Goal: Information Seeking & Learning: Compare options

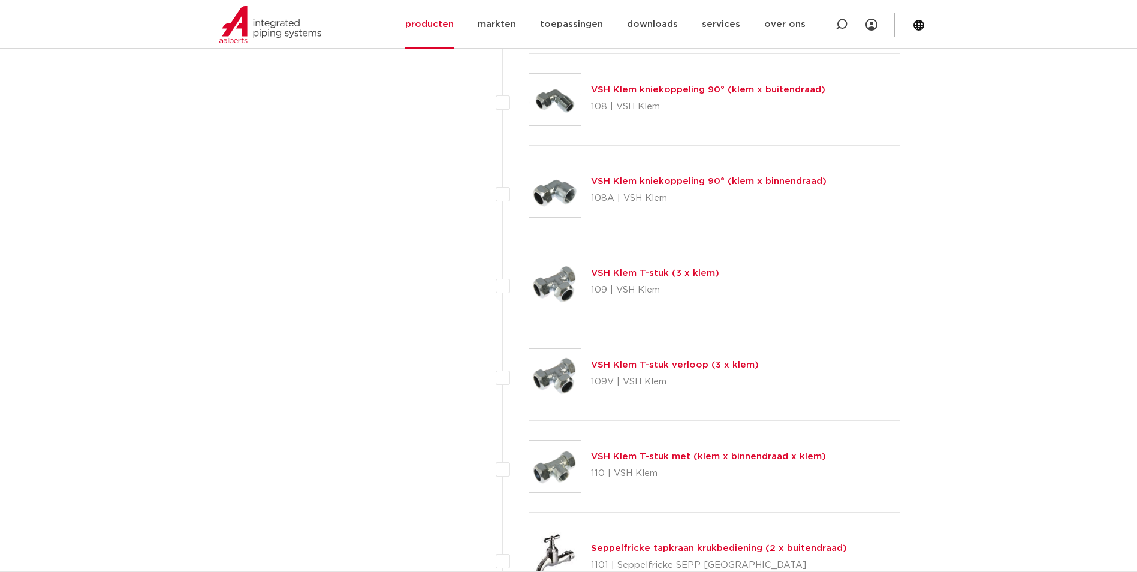
scroll to position [1318, 0]
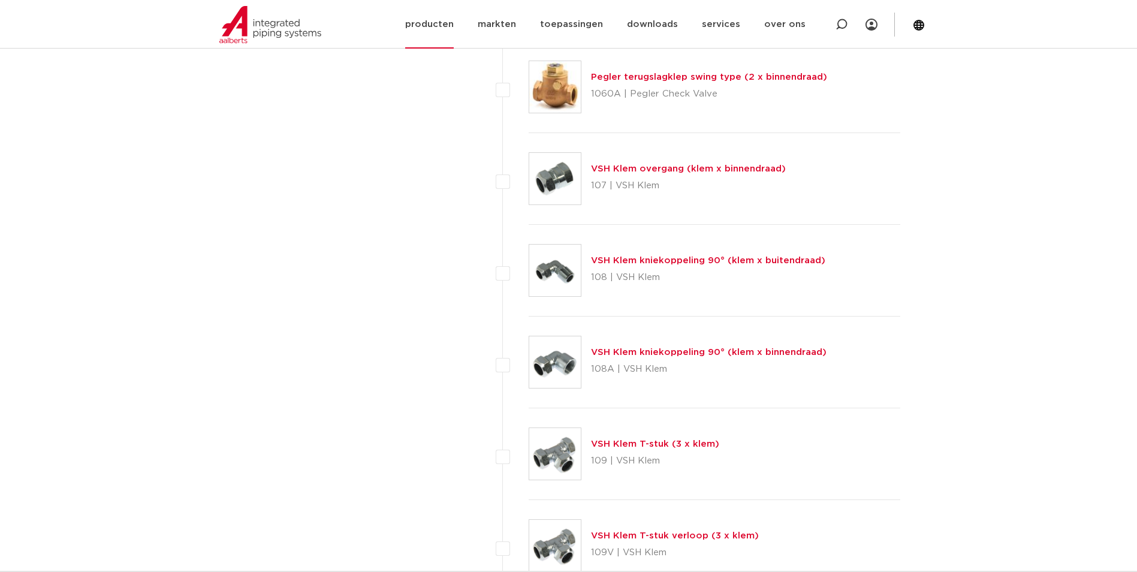
click at [441, 29] on link "producten" at bounding box center [429, 24] width 49 height 49
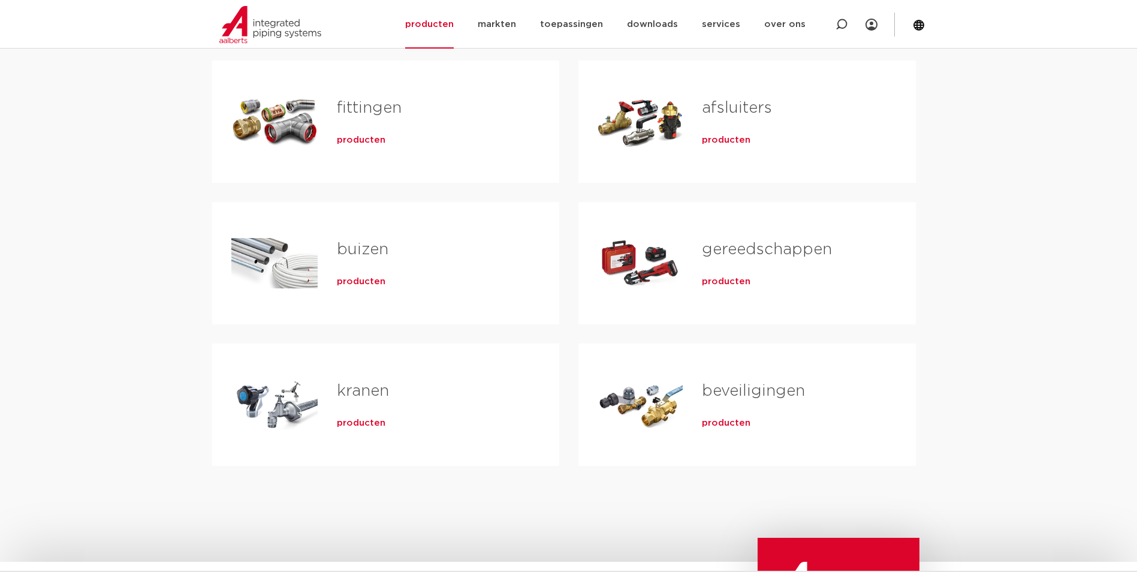
scroll to position [240, 0]
click at [357, 148] on div "fittingen producten" at bounding box center [429, 121] width 222 height 84
click at [362, 138] on span "producten" at bounding box center [361, 139] width 49 height 12
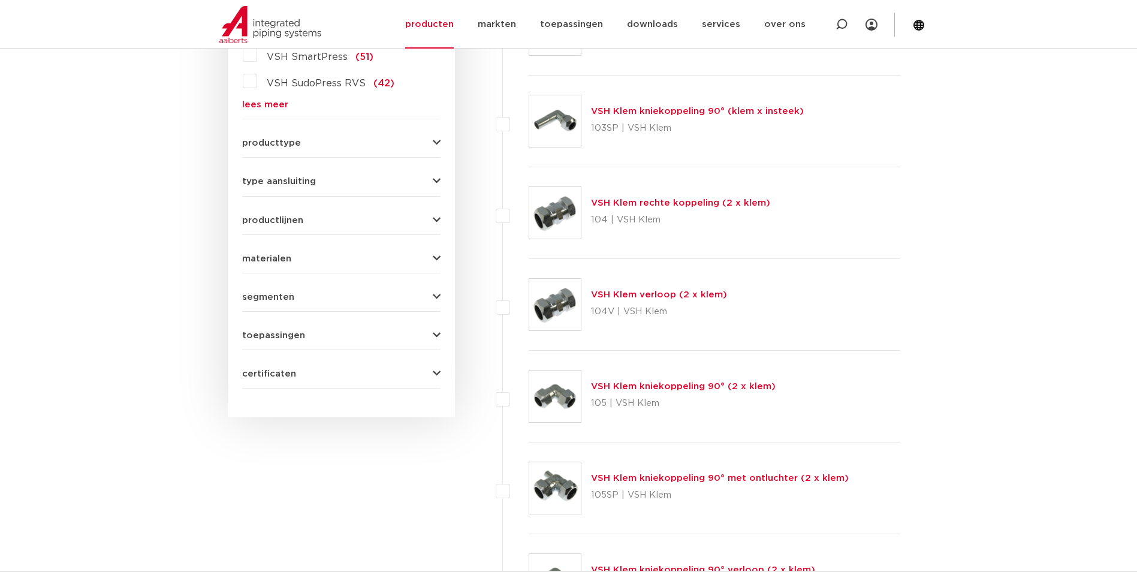
scroll to position [360, 0]
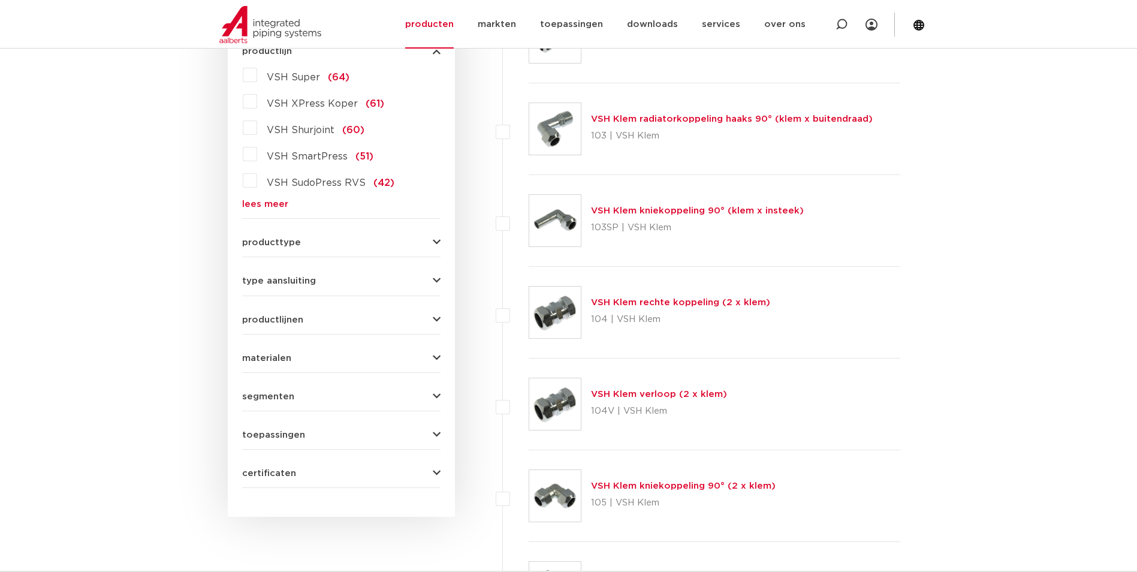
click at [304, 101] on span "VSH XPress Koper" at bounding box center [312, 104] width 91 height 10
click at [0, 0] on input "VSH XPress Koper (61)" at bounding box center [0, 0] width 0 height 0
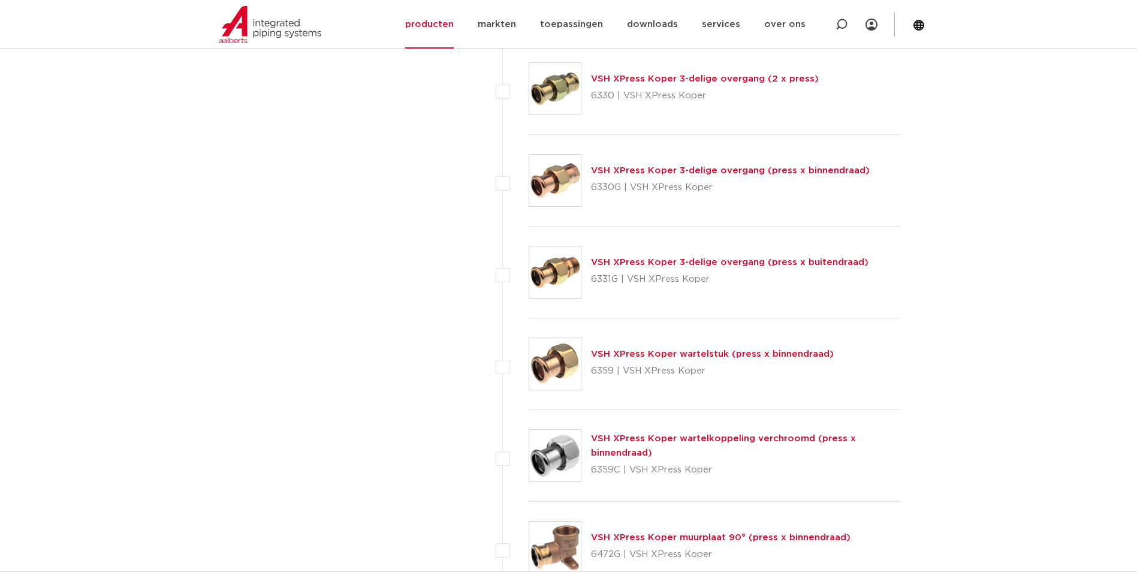
scroll to position [1558, 0]
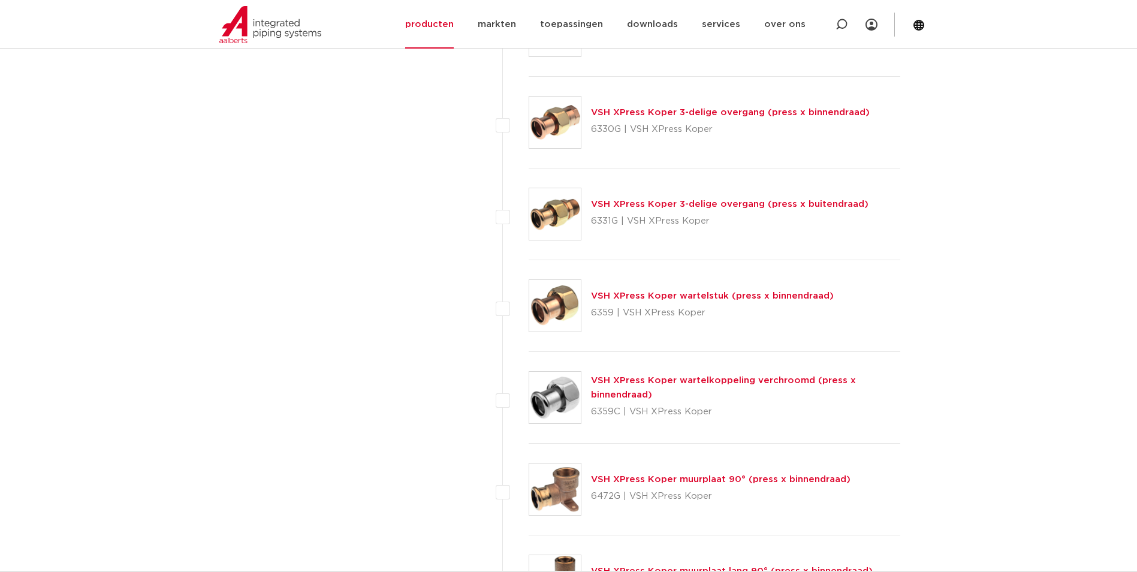
click at [626, 297] on link "VSH XPress Koper wartelstuk (press x binnendraad)" at bounding box center [712, 295] width 243 height 9
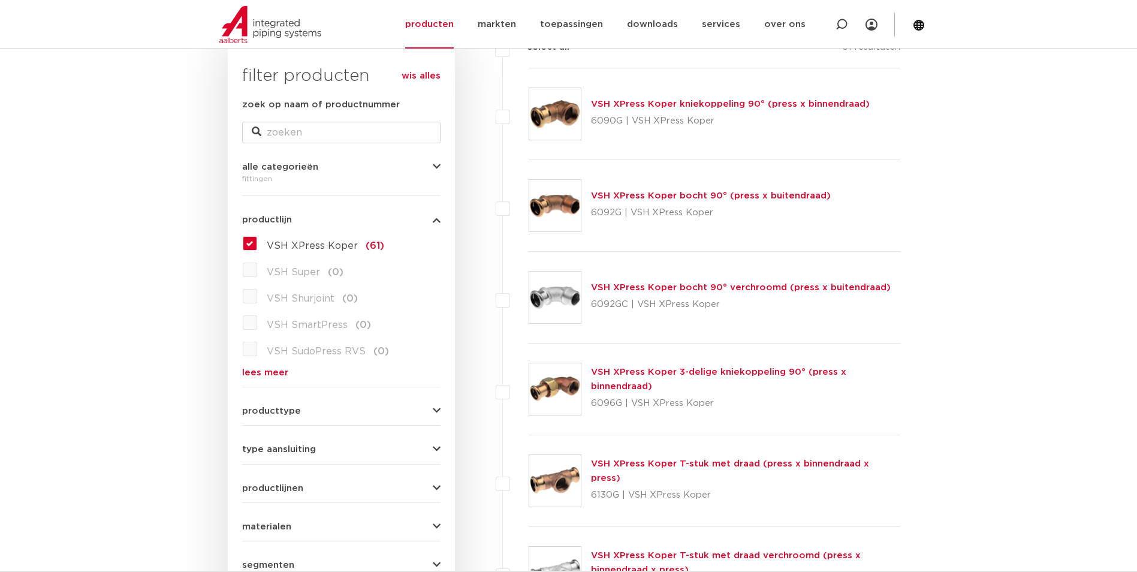
scroll to position [180, 0]
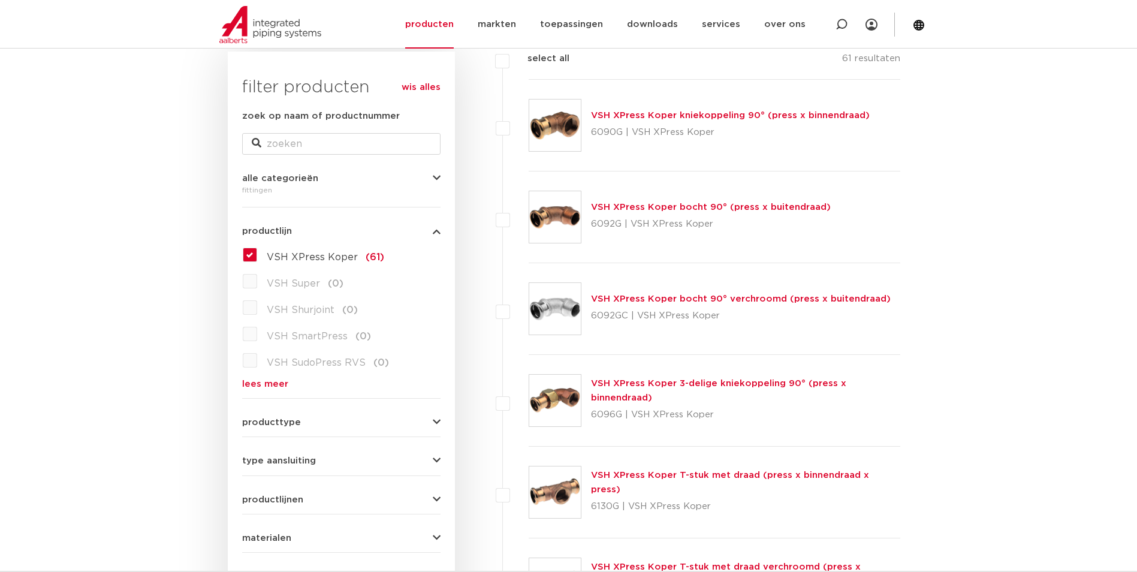
click at [257, 251] on label "VSH XPress Koper (61)" at bounding box center [320, 254] width 127 height 19
click at [0, 0] on input "VSH XPress Koper (61)" at bounding box center [0, 0] width 0 height 0
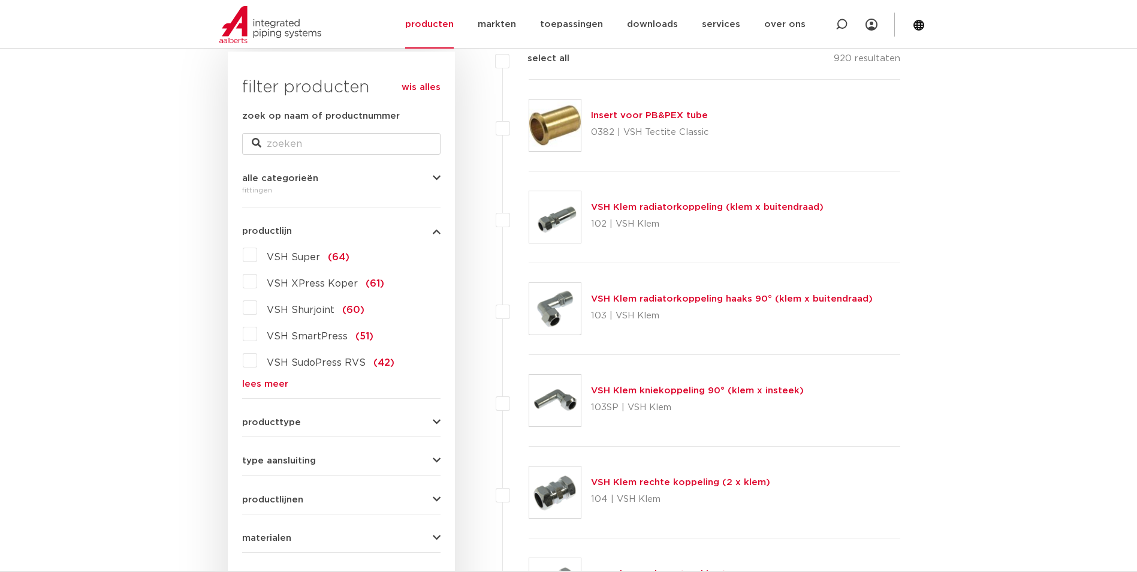
click at [287, 378] on div "VSH Super (64) VSH XPress Koper (61) VSH Shurjoint (60) VSH SmartPress (51) VSH…" at bounding box center [341, 316] width 198 height 143
click at [283, 379] on link "lees meer" at bounding box center [341, 383] width 198 height 9
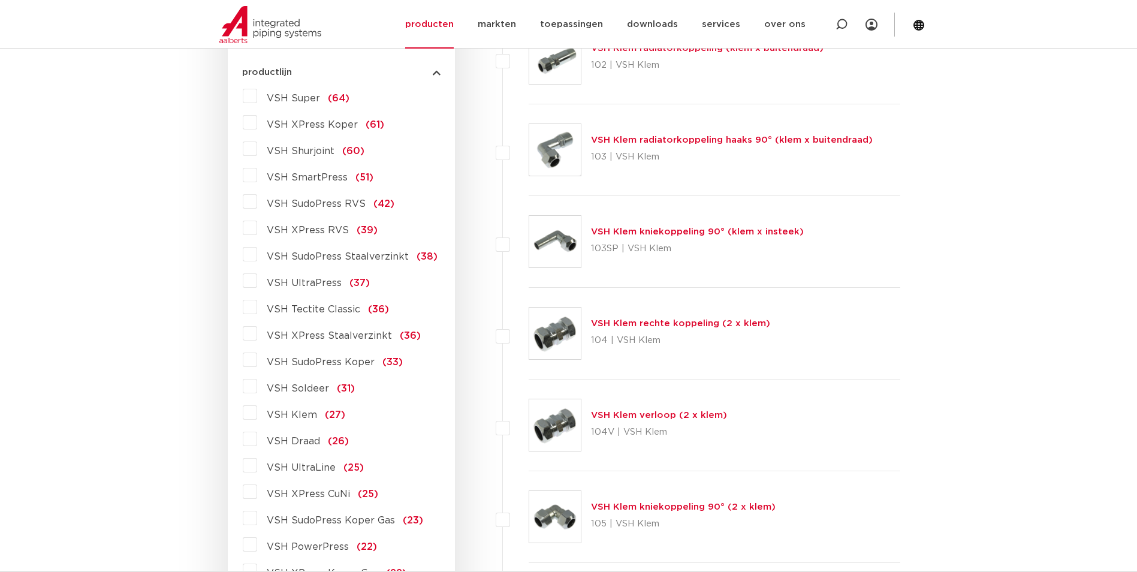
scroll to position [360, 0]
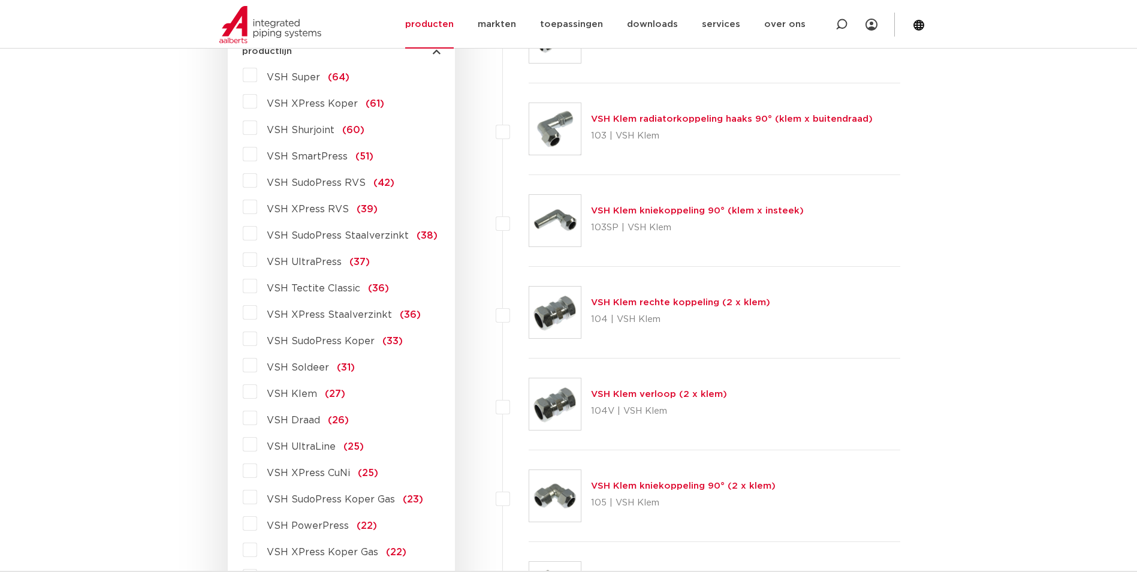
click at [355, 339] on span "VSH SudoPress Koper" at bounding box center [321, 341] width 108 height 10
click at [0, 0] on input "VSH SudoPress Koper (33)" at bounding box center [0, 0] width 0 height 0
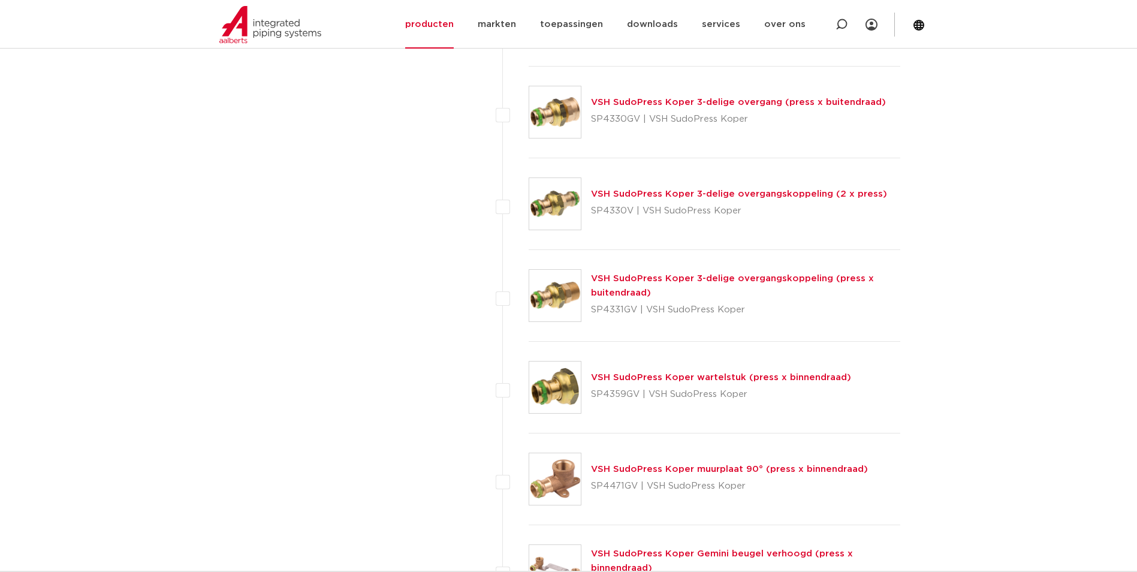
scroll to position [1019, 0]
click at [657, 381] on link "VSH SudoPress Koper wartelstuk (press x binnendraad)" at bounding box center [721, 376] width 260 height 9
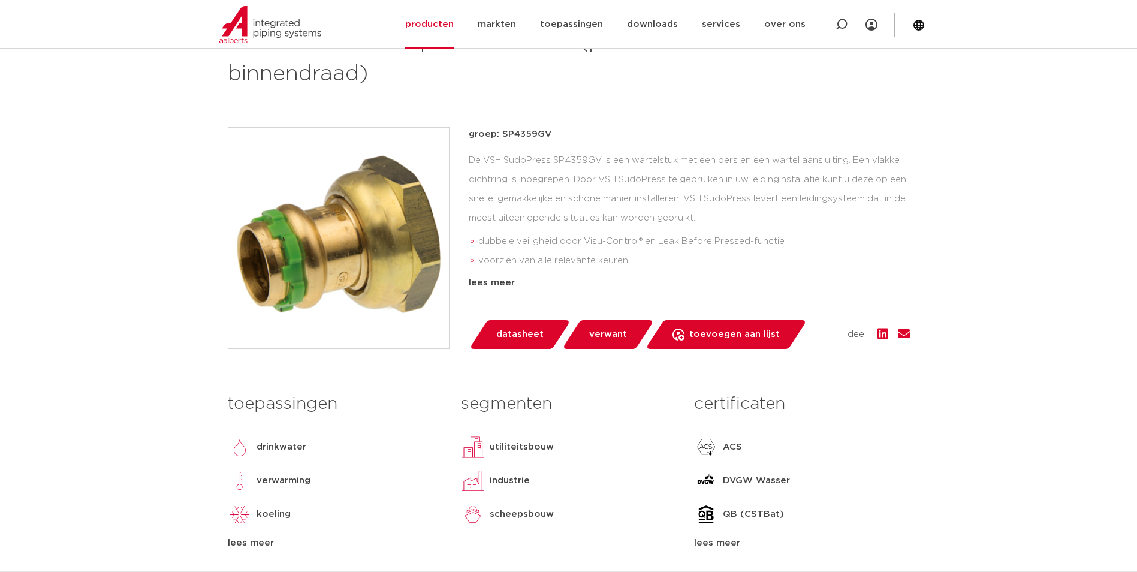
scroll to position [240, 0]
